Goal: Obtain resource: Download file/media

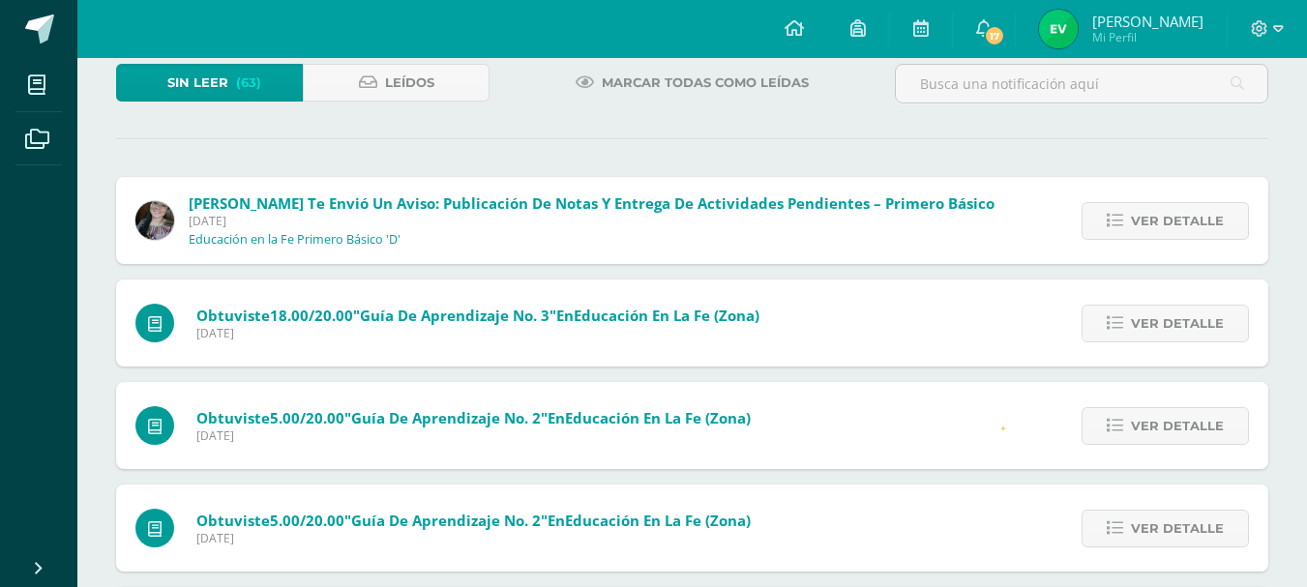
scroll to position [138, 0]
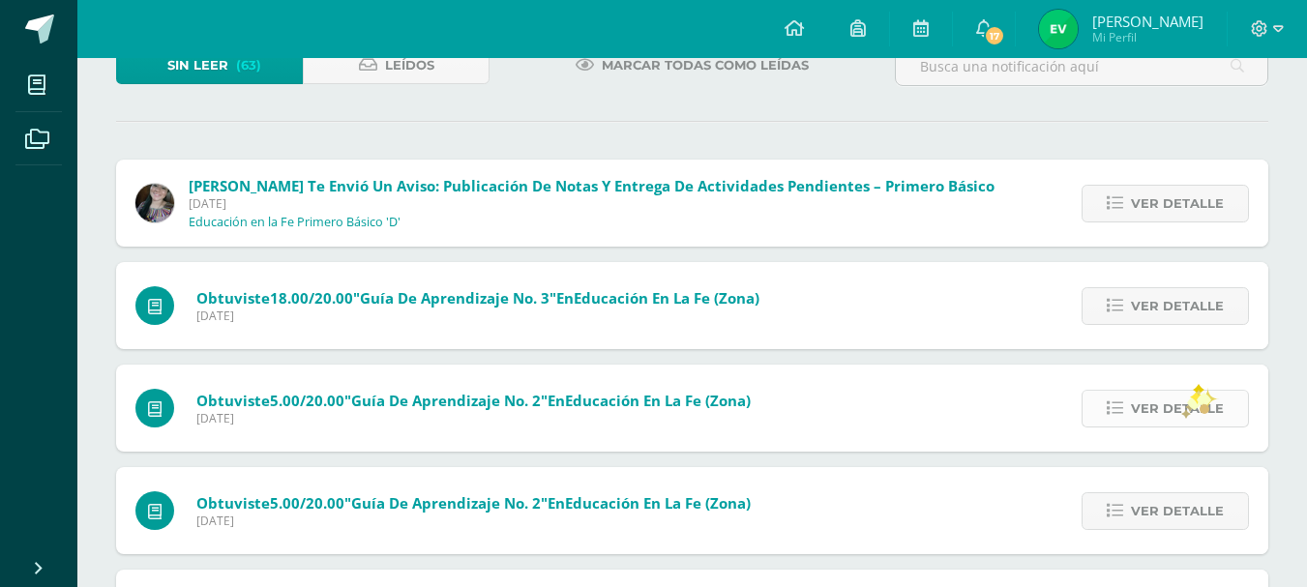
click at [1176, 411] on span "Ver detalle" at bounding box center [1177, 409] width 93 height 36
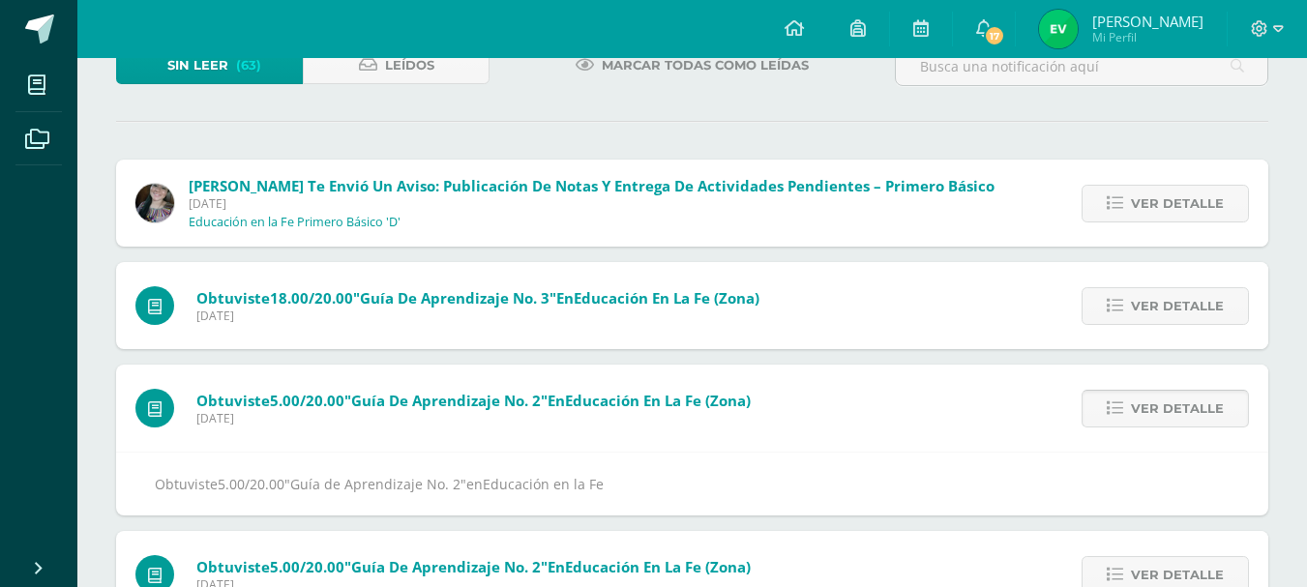
click at [1176, 411] on span "Ver detalle" at bounding box center [1177, 409] width 93 height 36
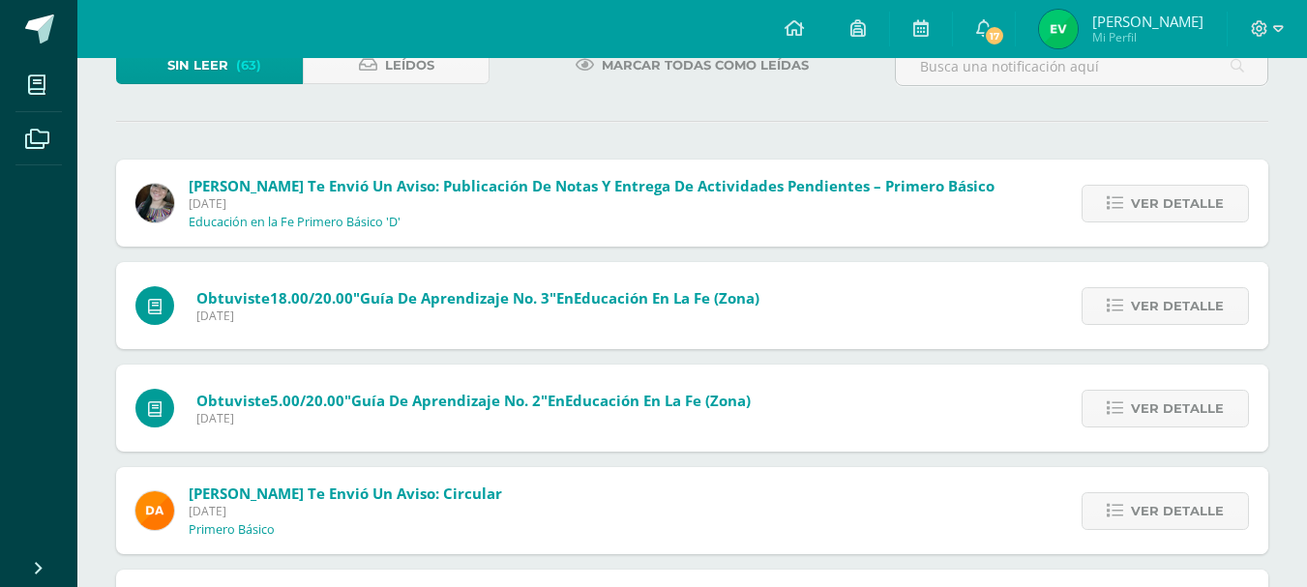
click at [1176, 411] on span "Ver detalle" at bounding box center [1177, 409] width 93 height 36
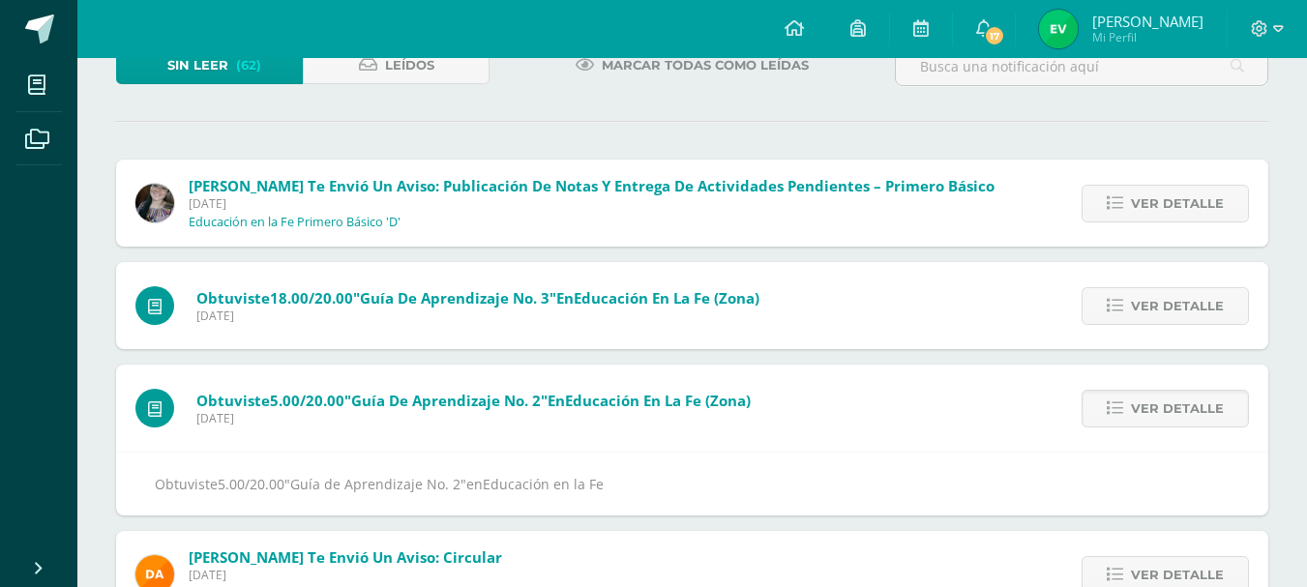
click at [1176, 411] on span "Ver detalle" at bounding box center [1177, 409] width 93 height 36
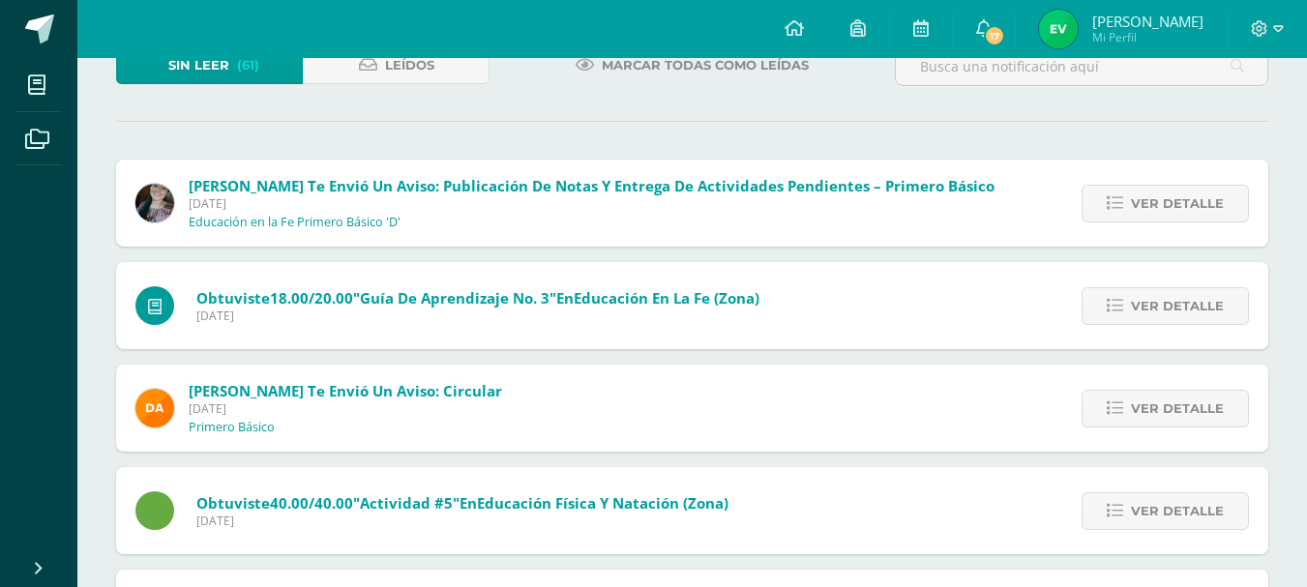
click at [1176, 411] on span "Ver detalle" at bounding box center [1177, 409] width 93 height 36
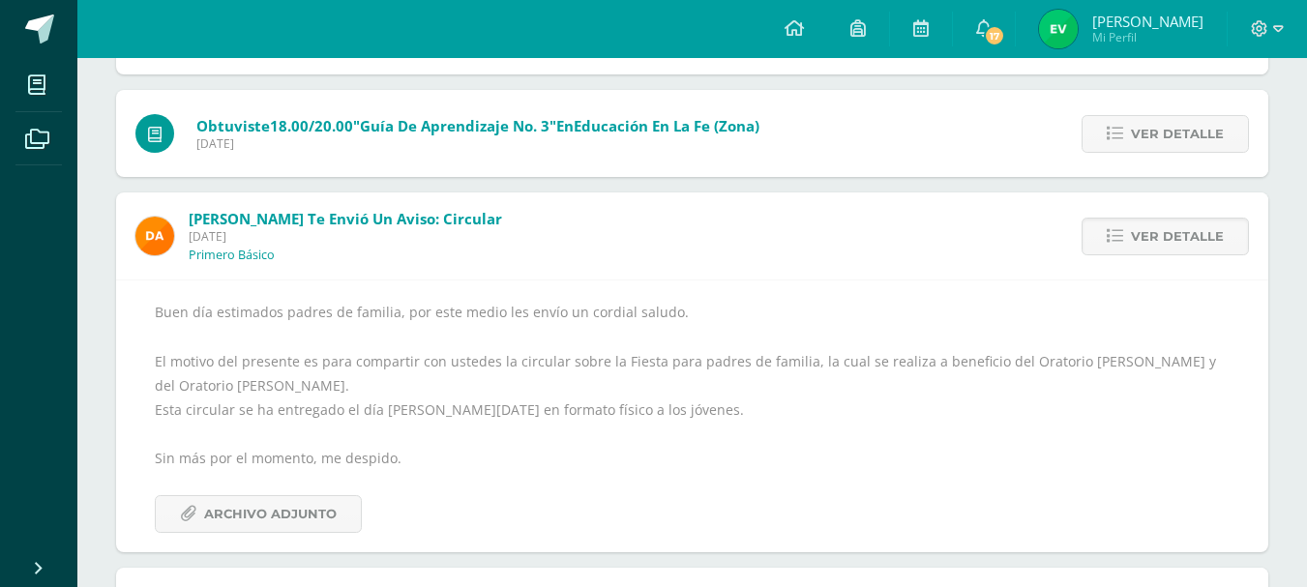
scroll to position [368, 0]
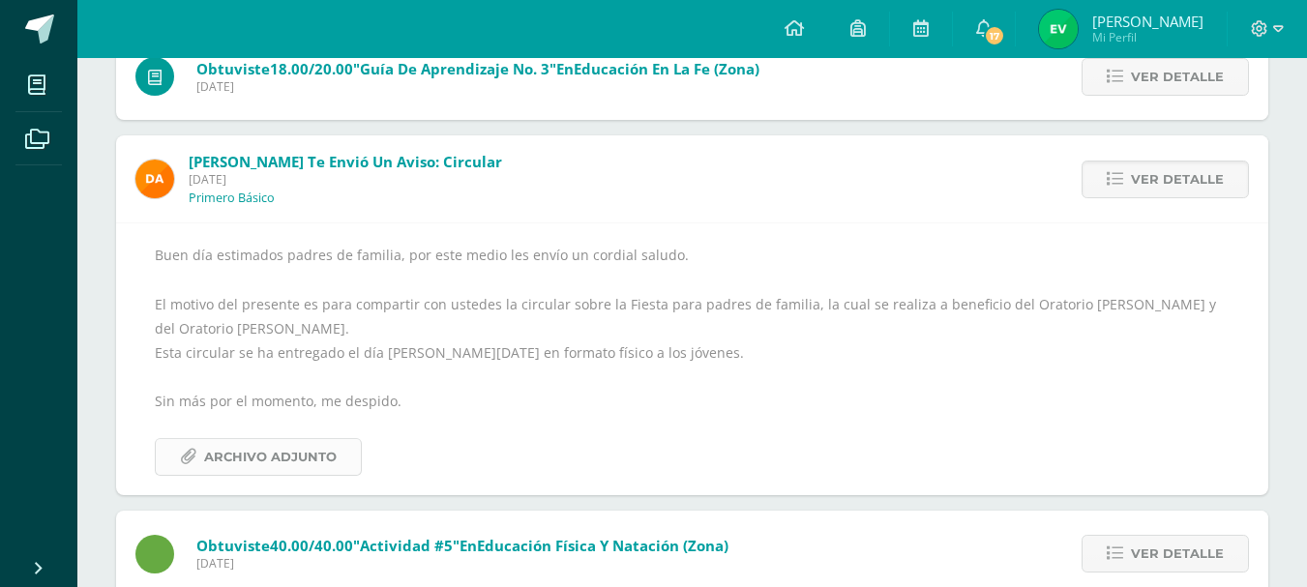
click at [271, 470] on span "Archivo Adjunto" at bounding box center [270, 457] width 133 height 36
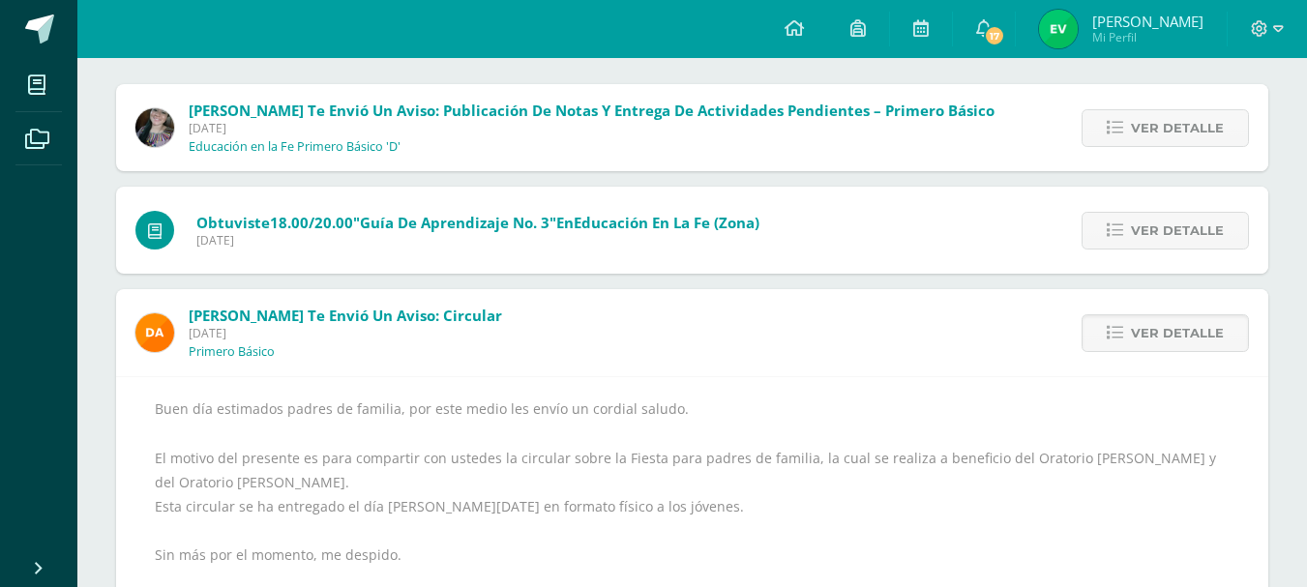
scroll to position [195, 0]
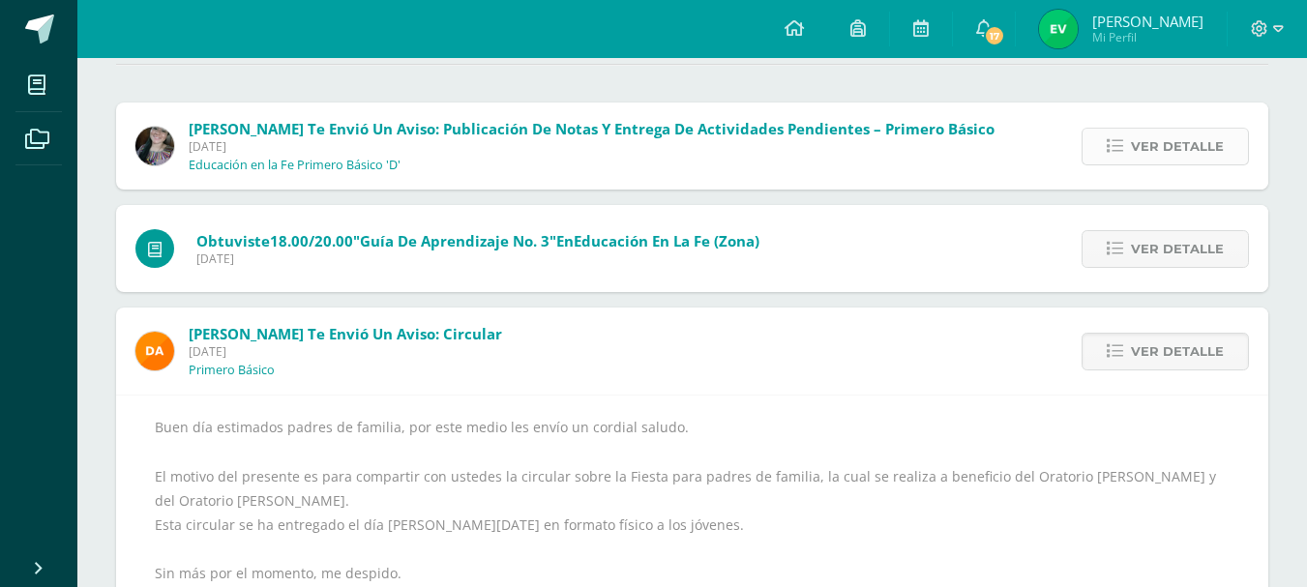
click at [1156, 147] on span "Ver detalle" at bounding box center [1177, 147] width 93 height 36
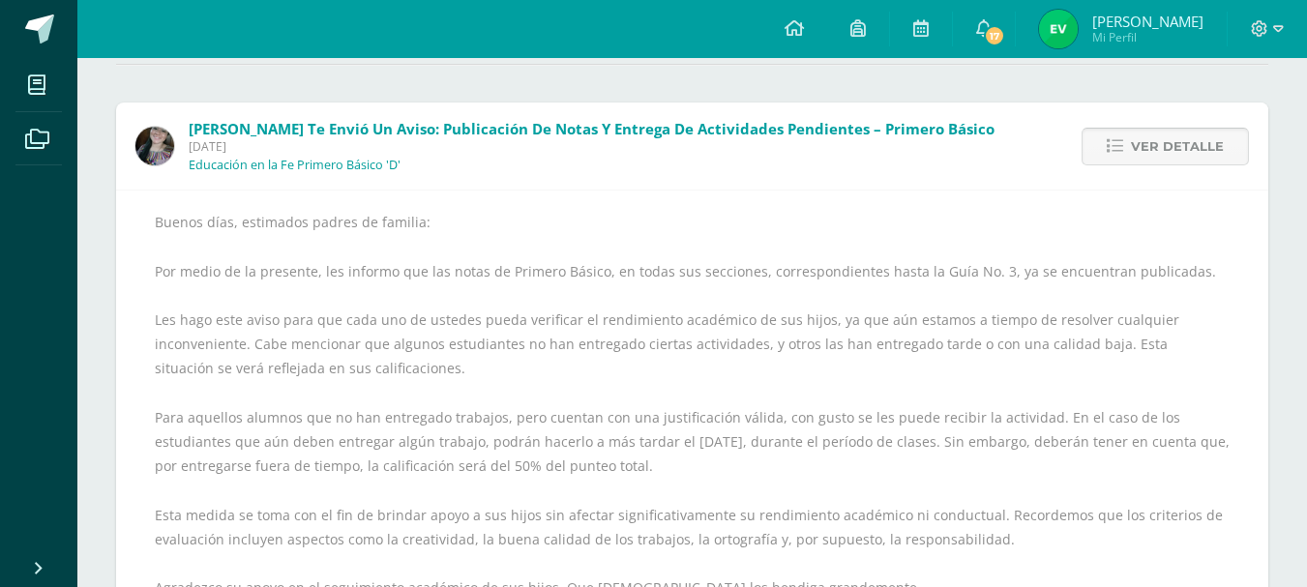
click at [1167, 155] on span "Ver detalle" at bounding box center [1177, 147] width 93 height 36
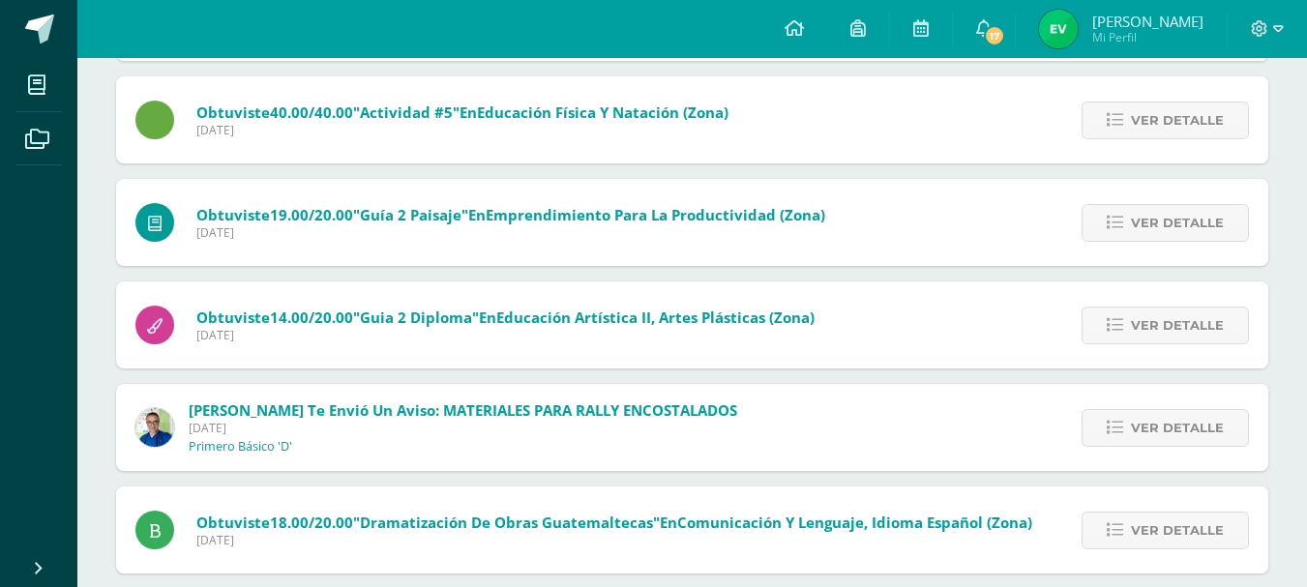
scroll to position [261, 0]
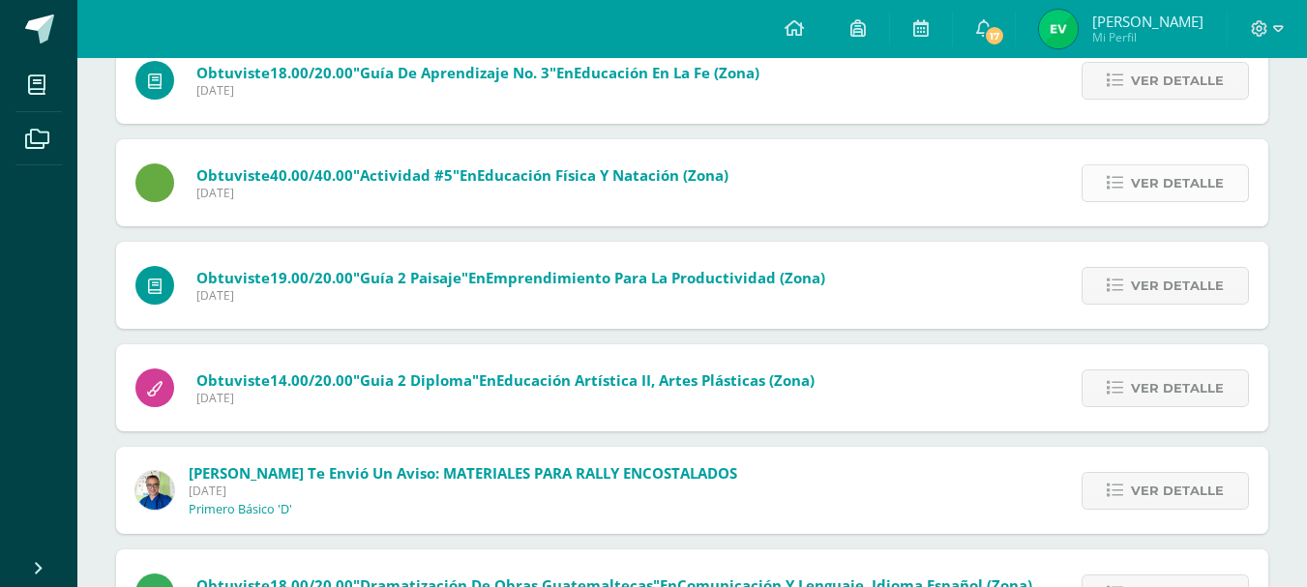
click at [1136, 185] on span "Ver detalle" at bounding box center [1177, 183] width 93 height 36
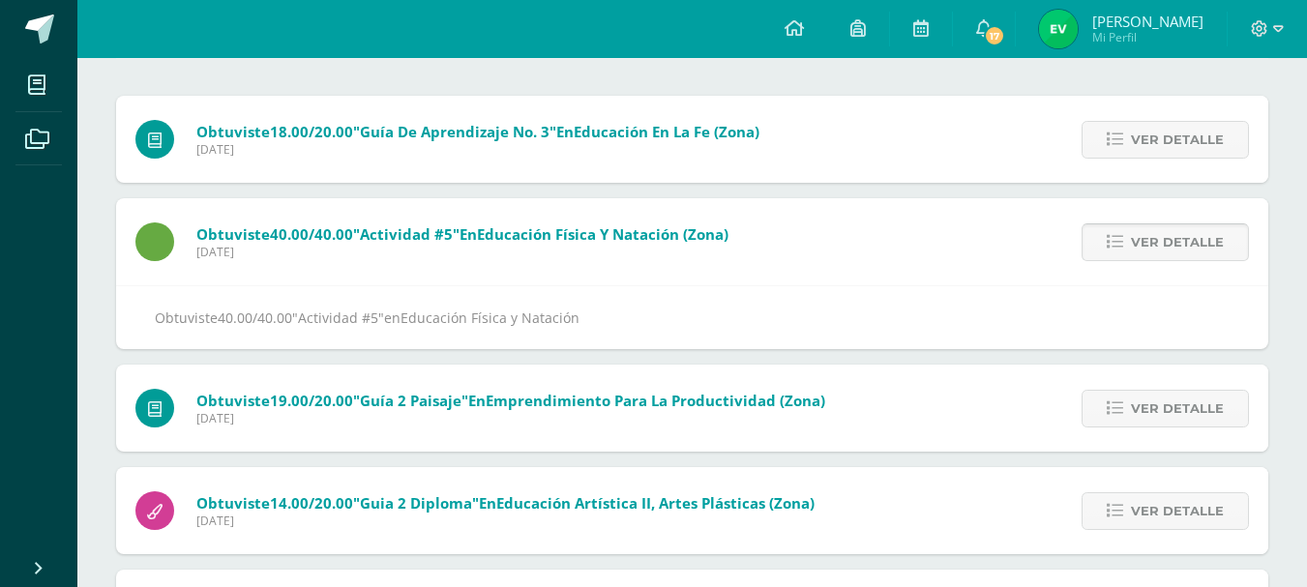
scroll to position [181, 0]
